Goal: Information Seeking & Learning: Understand process/instructions

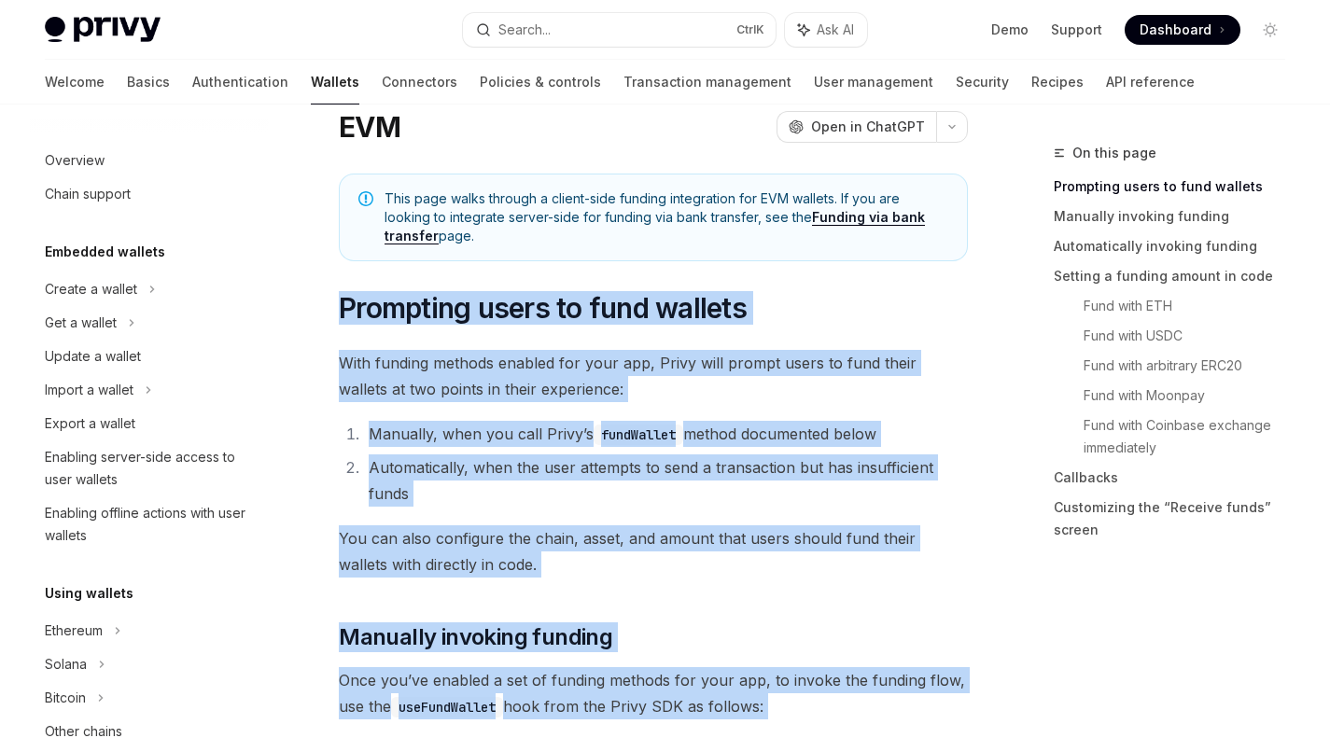
scroll to position [640, 0]
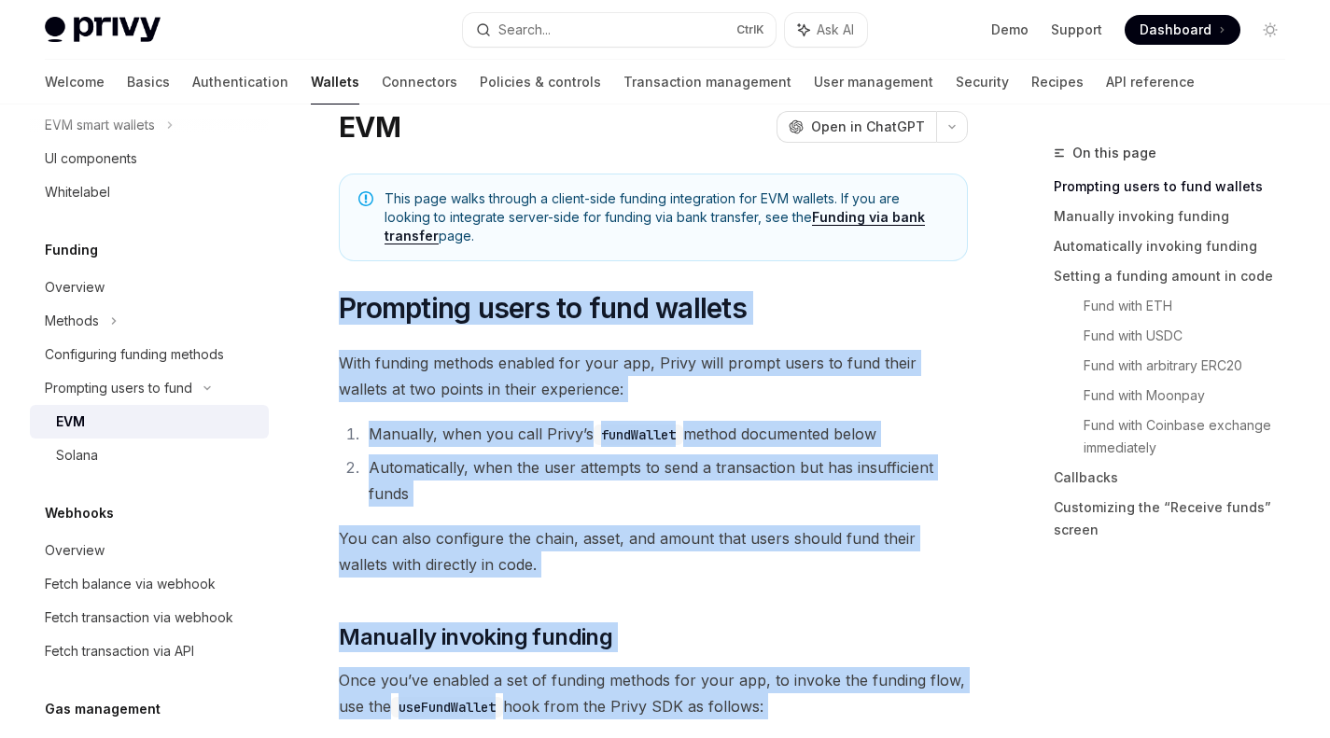
click at [634, 306] on span "Prompting users to fund wallets" at bounding box center [543, 308] width 408 height 34
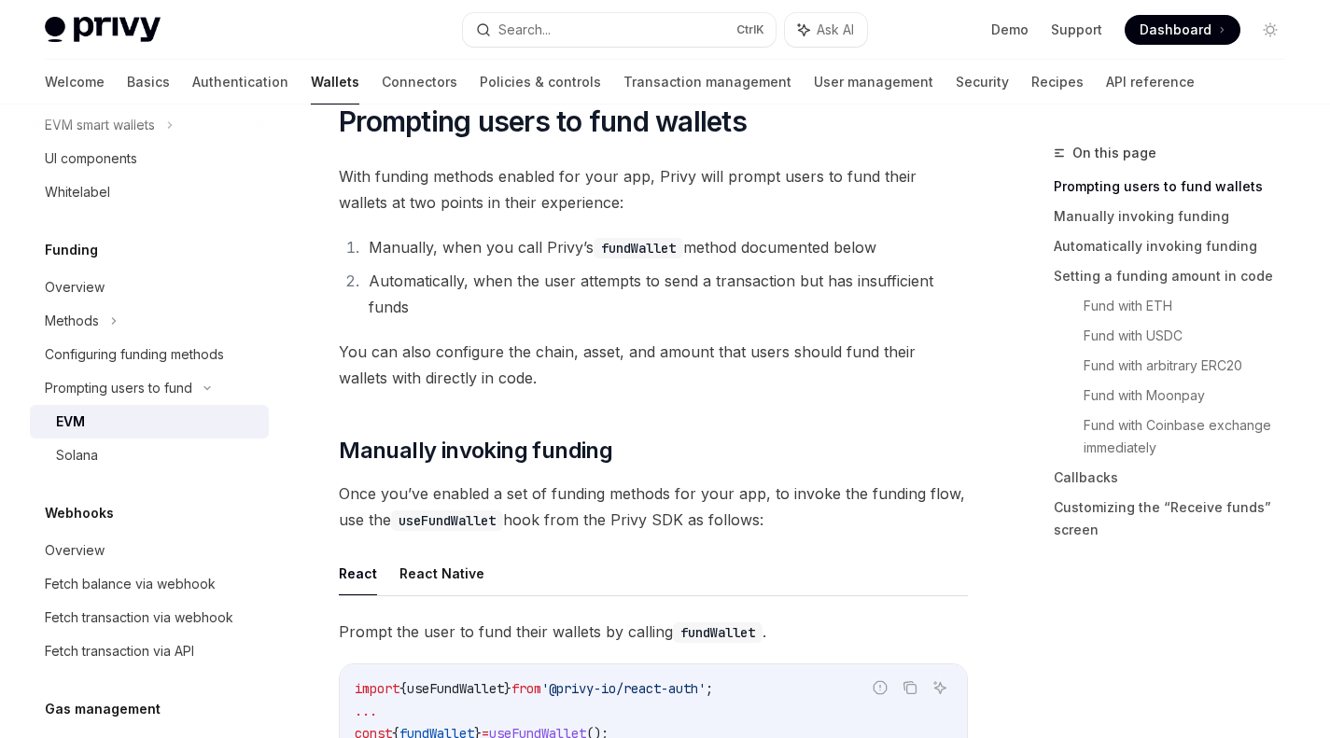
scroll to position [247, 0]
click at [634, 306] on li "Automatically, when the user attempts to send a transaction but has insufficien…" at bounding box center [665, 295] width 605 height 52
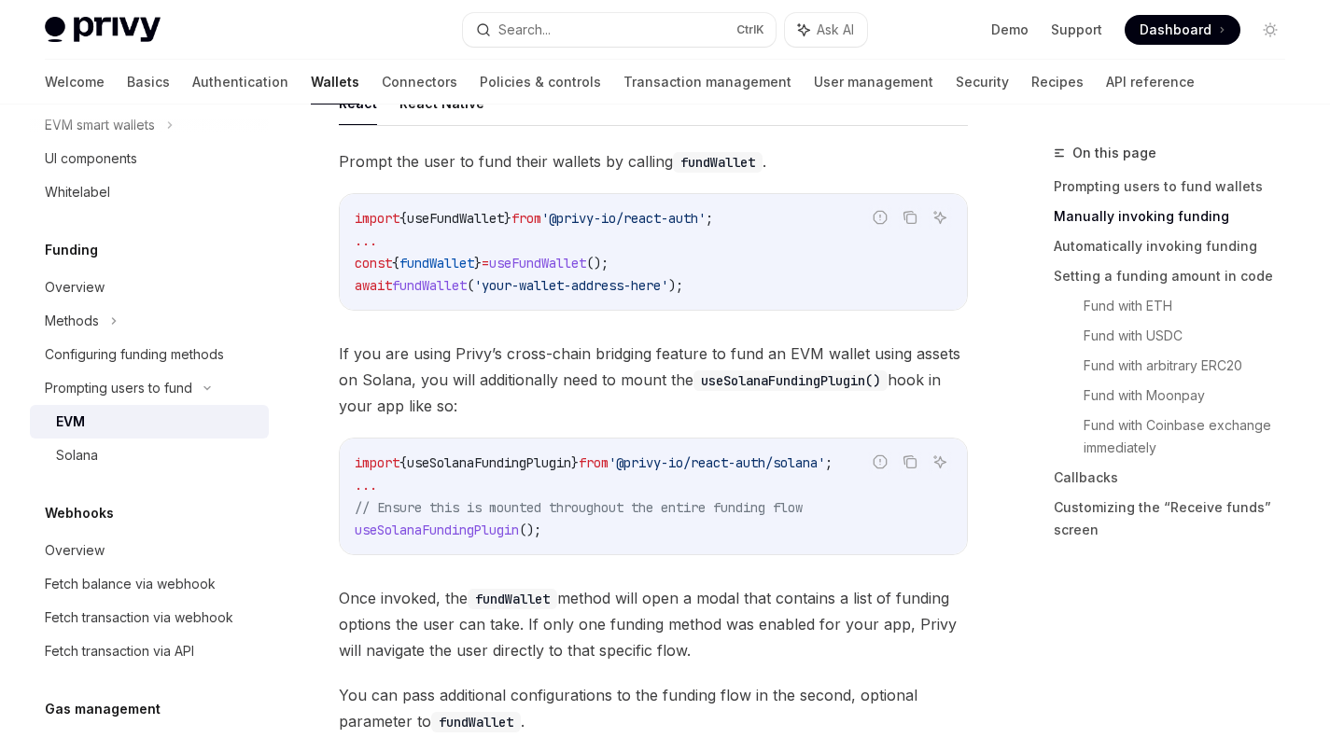
scroll to position [720, 0]
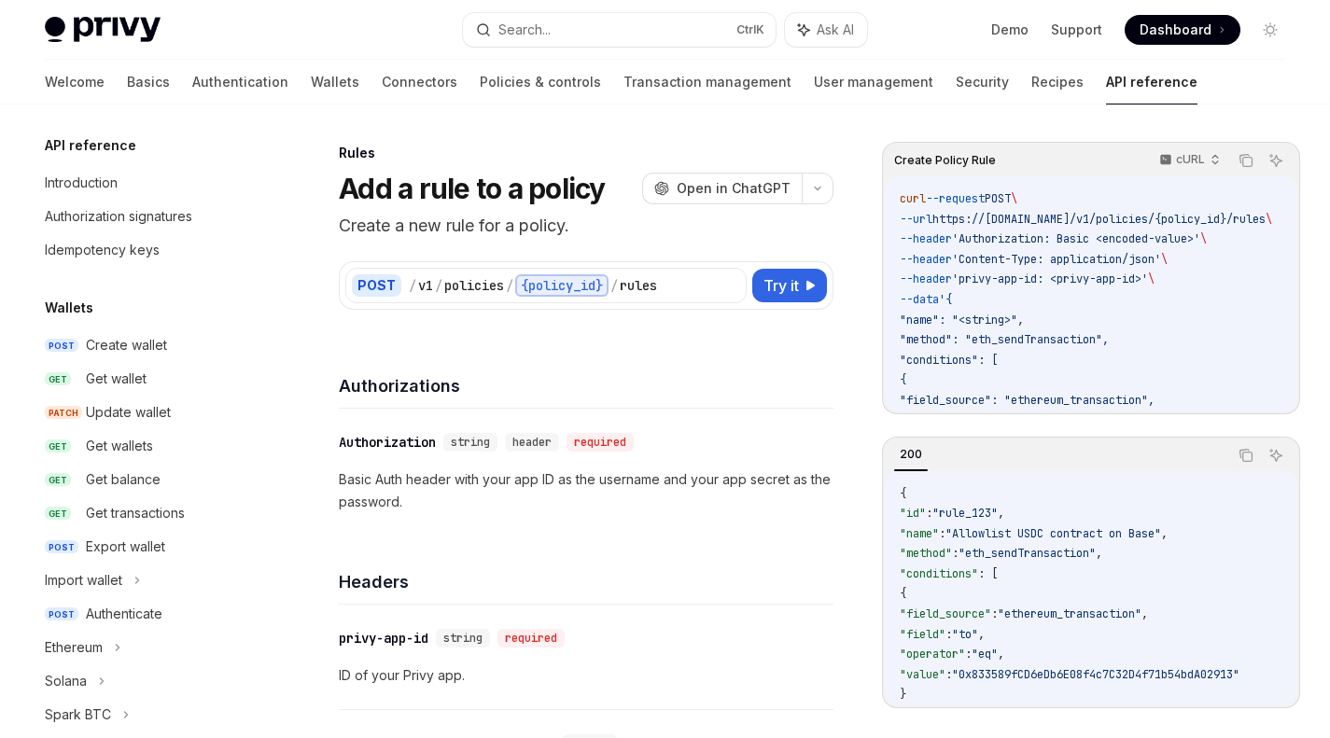
scroll to position [604, 0]
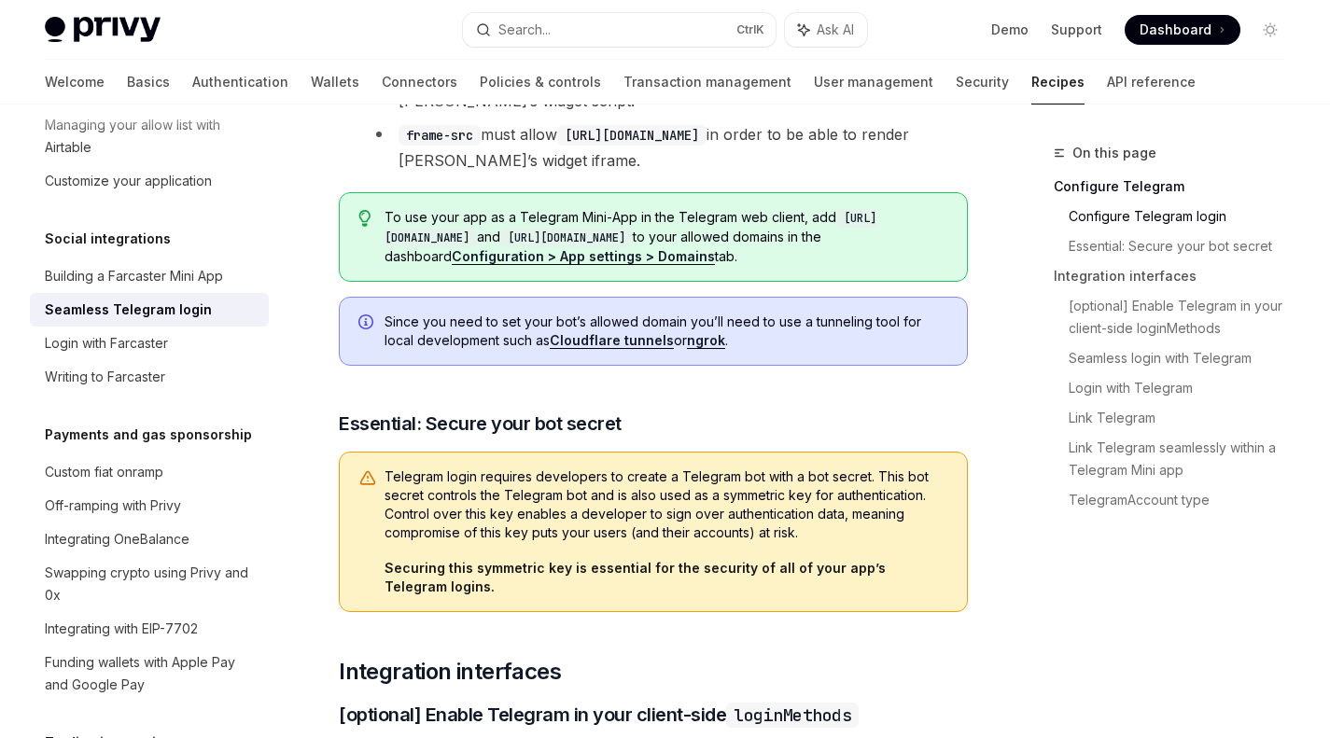
scroll to position [768, 0]
click at [541, 258] on link "Configuration > App settings > Domains" at bounding box center [583, 255] width 263 height 17
drag, startPoint x: 391, startPoint y: 238, endPoint x: 547, endPoint y: 233, distance: 155.9
click at [547, 233] on code "http://web.telegram.org" at bounding box center [630, 227] width 492 height 38
copy code "http://web.telegram.org"
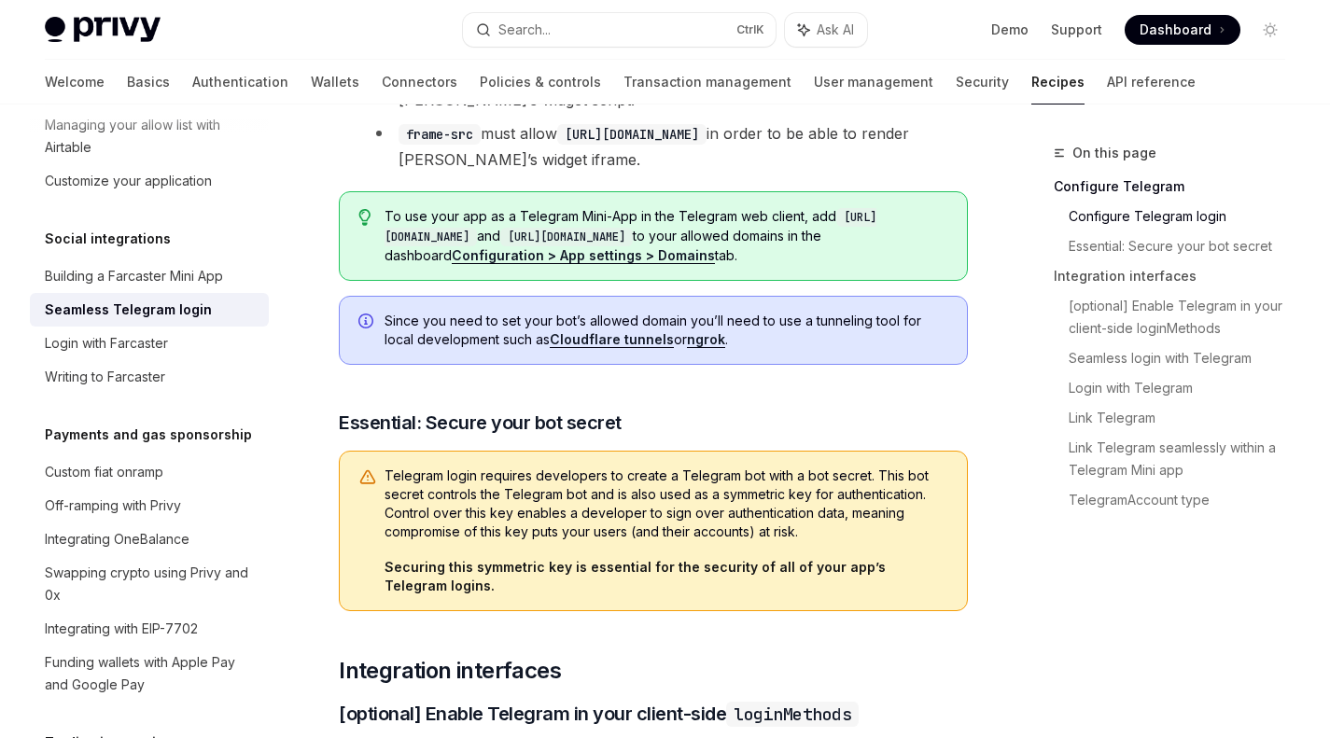
drag, startPoint x: 594, startPoint y: 236, endPoint x: 759, endPoint y: 240, distance: 164.3
click at [633, 240] on code "https://web.telegram.org" at bounding box center [566, 237] width 133 height 19
copy code "https://web.telegram.org"
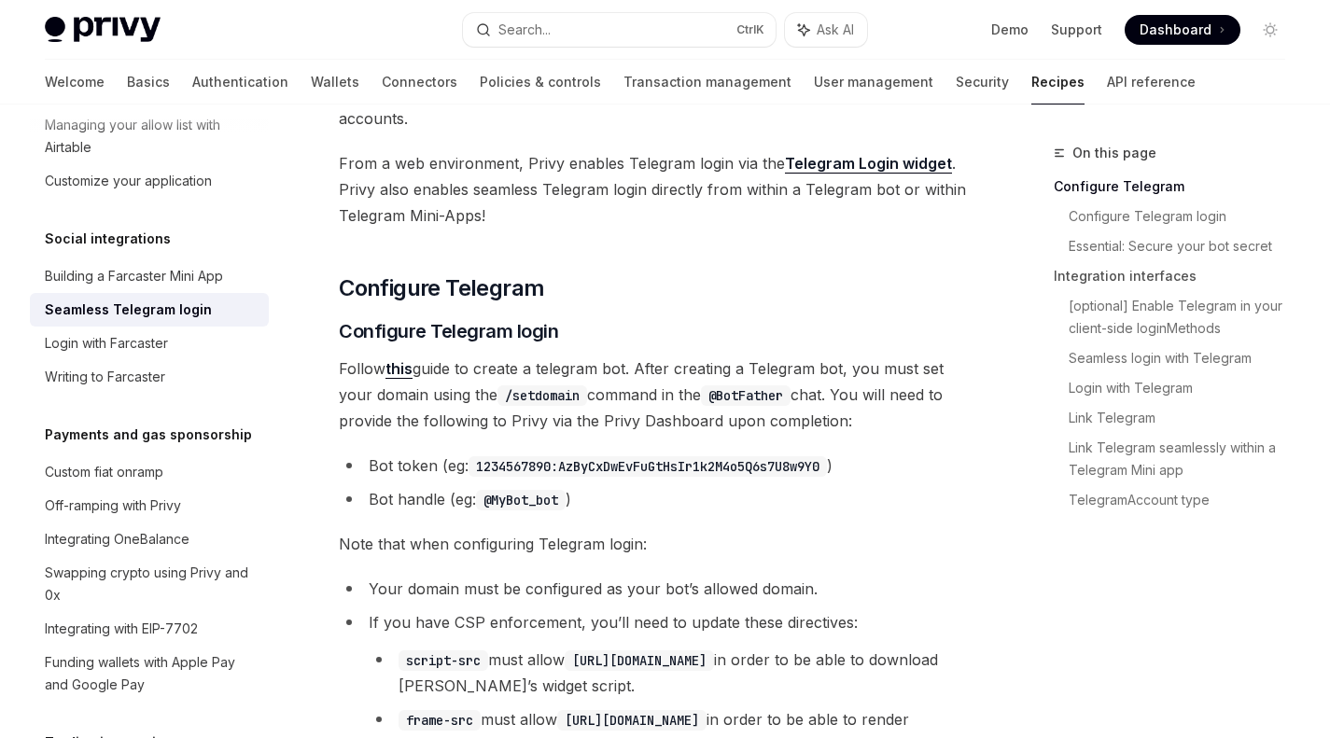
scroll to position [183, 0]
drag, startPoint x: 509, startPoint y: 398, endPoint x: 583, endPoint y: 400, distance: 73.8
click at [583, 400] on code "/setdomain" at bounding box center [542, 394] width 90 height 21
copy code "/setdomain"
